Goal: Task Accomplishment & Management: Complete application form

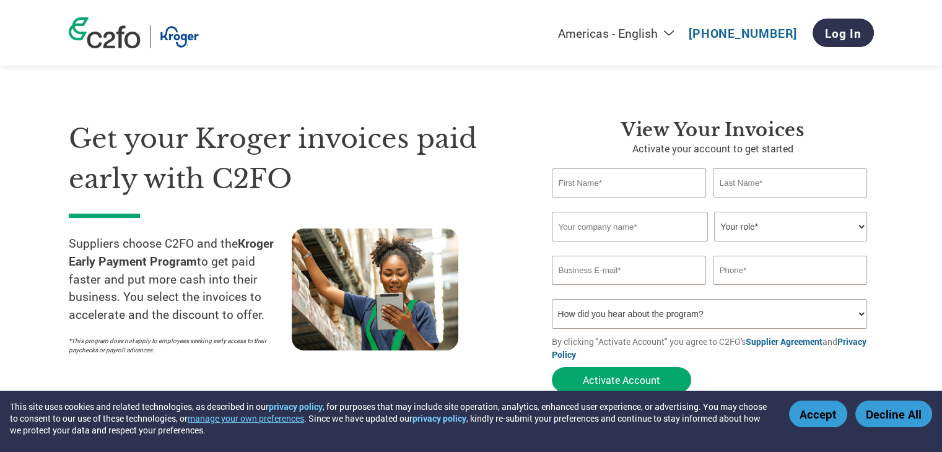
click at [576, 186] on input "text" at bounding box center [629, 182] width 155 height 29
type input "[PERSON_NAME]"
click at [753, 183] on input "text" at bounding box center [790, 182] width 155 height 29
type input "[PERSON_NAME]"
click at [629, 221] on input "text" at bounding box center [630, 227] width 156 height 30
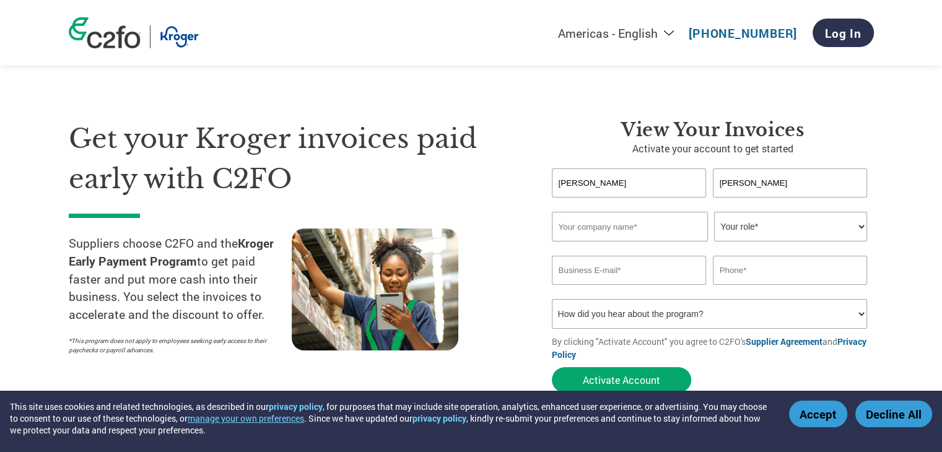
type input "Sandcreek Transport LLC"
click at [739, 229] on select "Your role* CFO Controller Credit Manager Finance Director Treasurer CEO Preside…" at bounding box center [790, 227] width 153 height 30
select select "OWNER_FOUNDER"
click at [714, 212] on select "Your role* CFO Controller Credit Manager Finance Director Treasurer CEO Preside…" at bounding box center [790, 227] width 153 height 30
click at [599, 266] on input "email" at bounding box center [629, 270] width 155 height 29
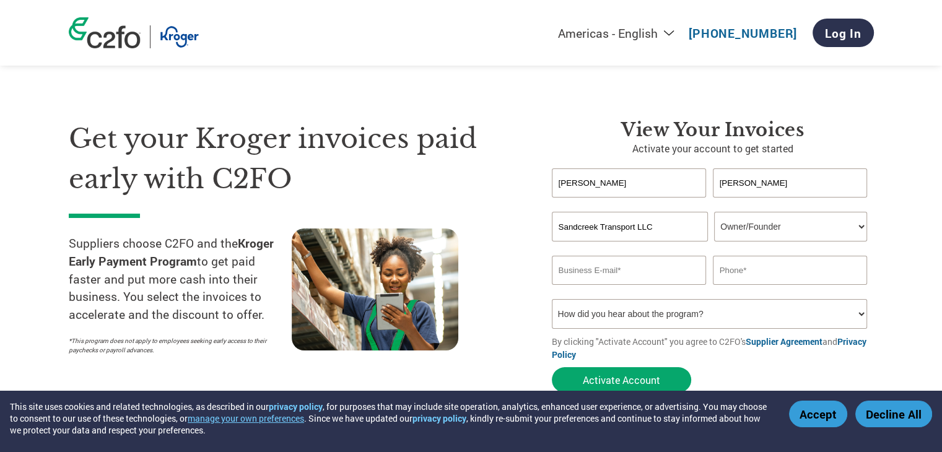
type input "[EMAIL_ADDRESS][DOMAIN_NAME]"
type input "8125691532"
click at [612, 375] on button "Activate Account" at bounding box center [621, 379] width 139 height 25
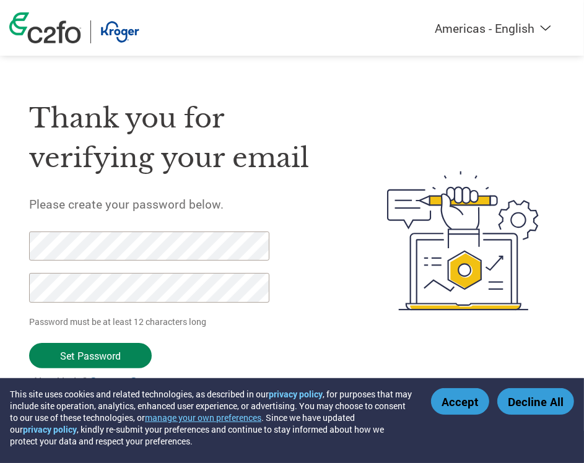
click at [79, 352] on input "Set Password" at bounding box center [90, 355] width 123 height 25
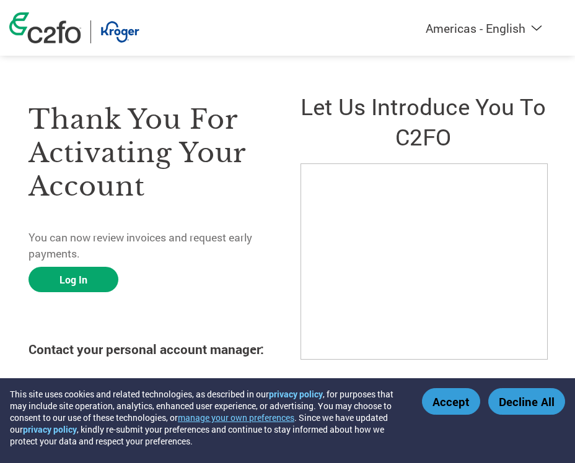
scroll to position [6, 0]
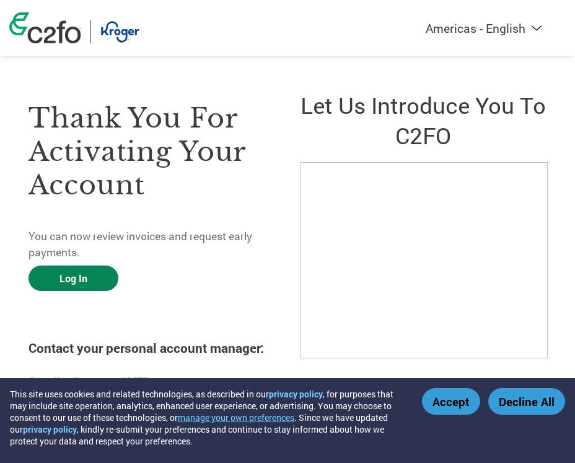
click at [70, 280] on link "Log In" at bounding box center [73, 278] width 90 height 25
